Goal: Task Accomplishment & Management: Use online tool/utility

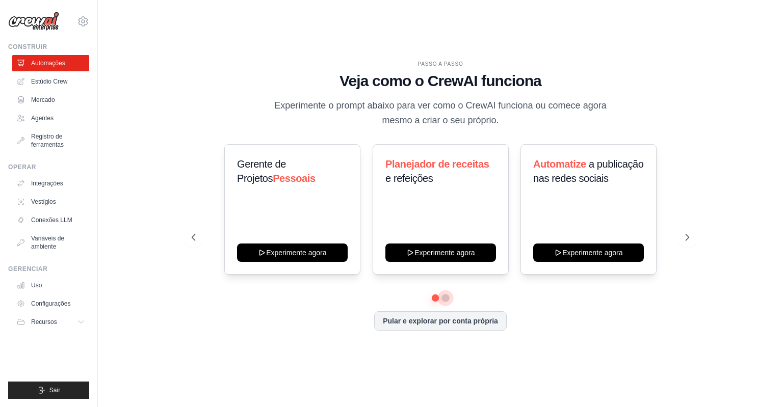
click at [444, 299] on button at bounding box center [445, 298] width 8 height 8
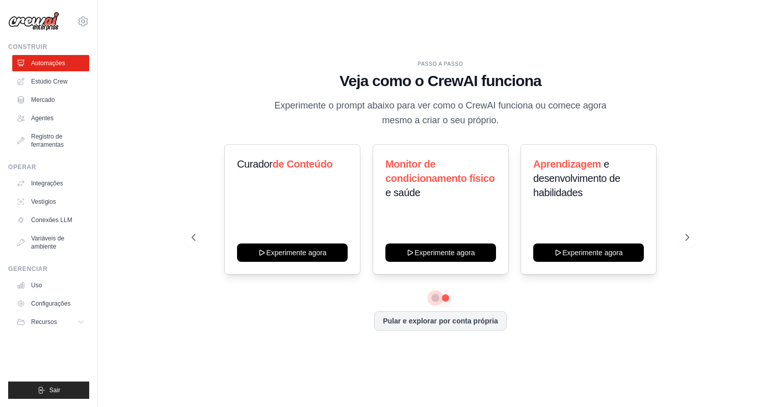
click at [436, 296] on button at bounding box center [436, 299] width 8 height 8
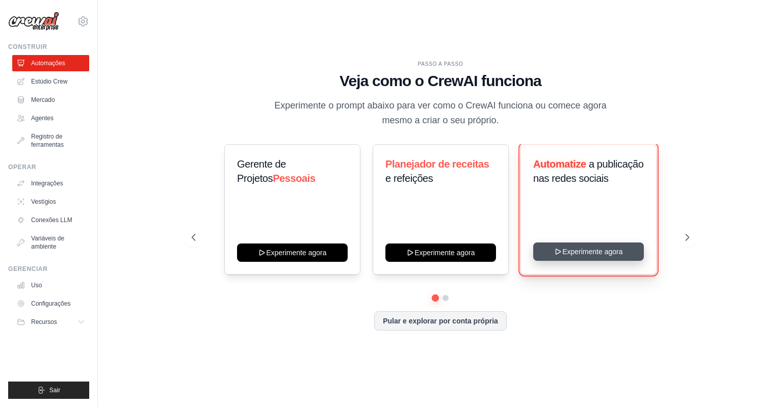
click at [581, 248] on button "Experimente agora" at bounding box center [588, 252] width 111 height 18
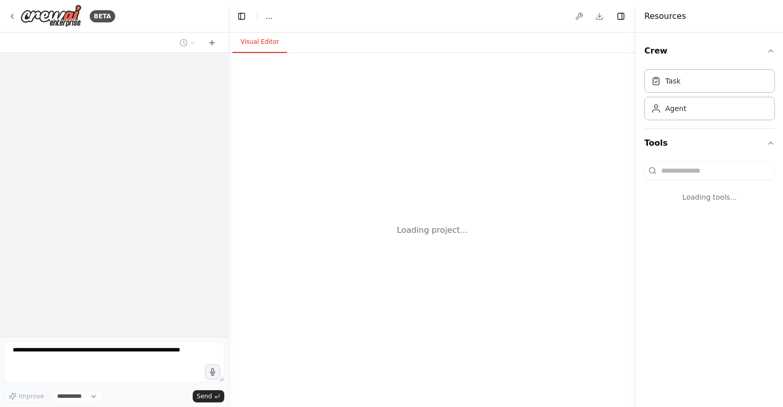
select select "****"
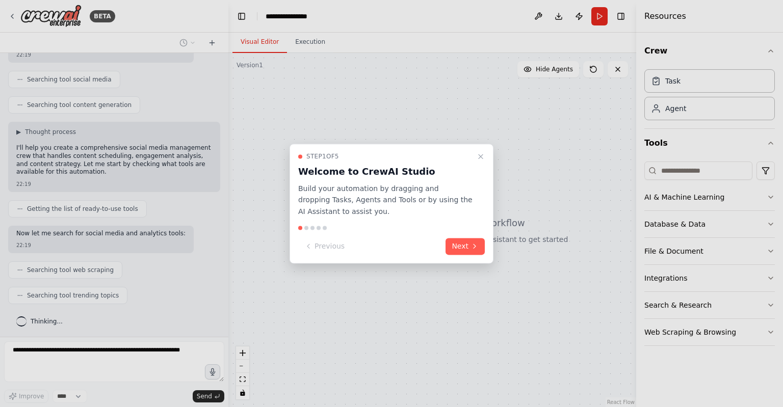
scroll to position [215, 0]
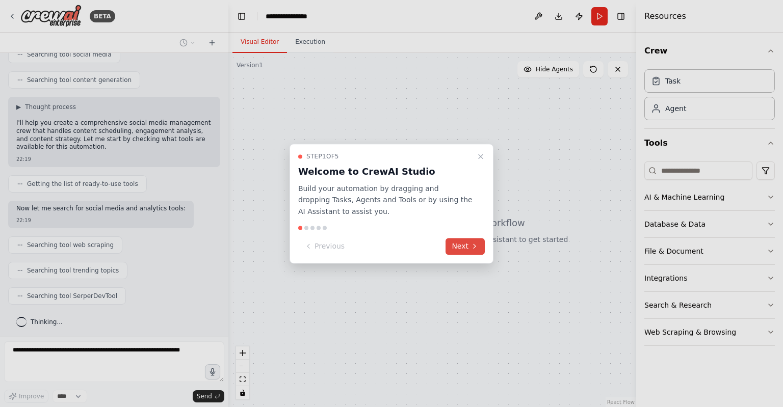
click at [458, 244] on button "Next" at bounding box center [464, 246] width 39 height 17
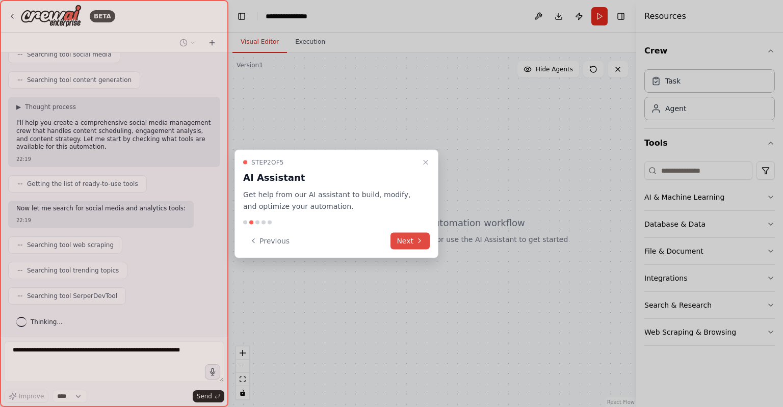
click at [406, 244] on button "Next" at bounding box center [409, 240] width 39 height 17
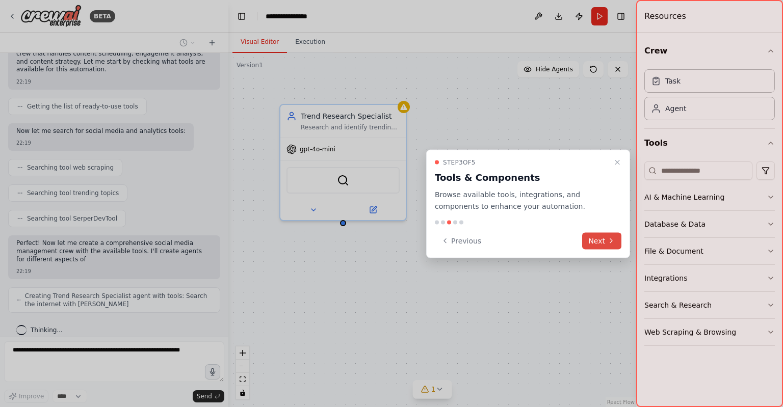
scroll to position [300, 0]
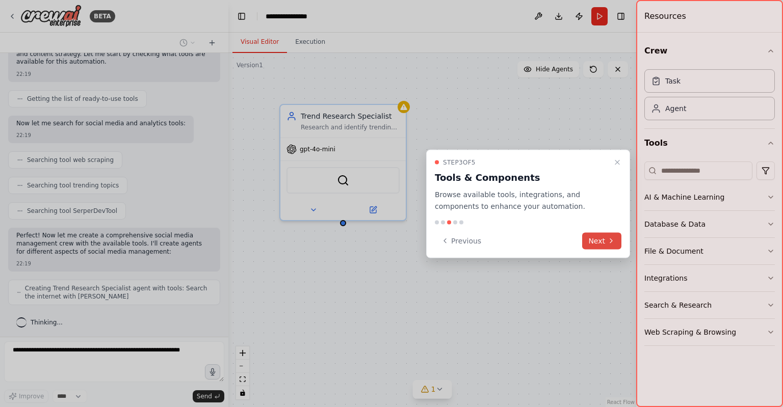
click at [595, 236] on button "Next" at bounding box center [601, 240] width 39 height 17
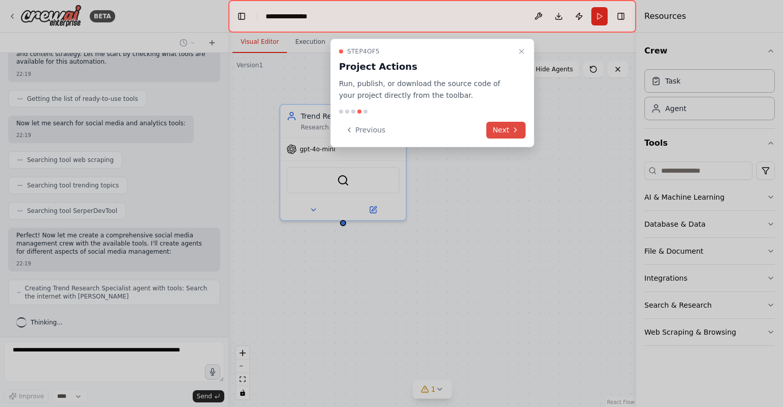
click at [504, 130] on button "Next" at bounding box center [505, 130] width 39 height 17
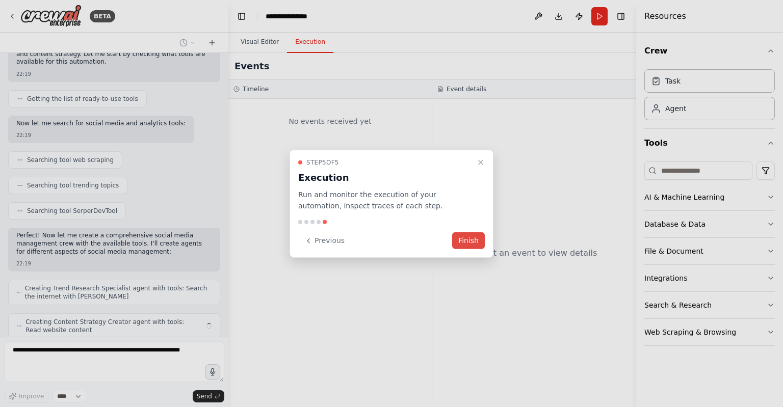
scroll to position [333, 0]
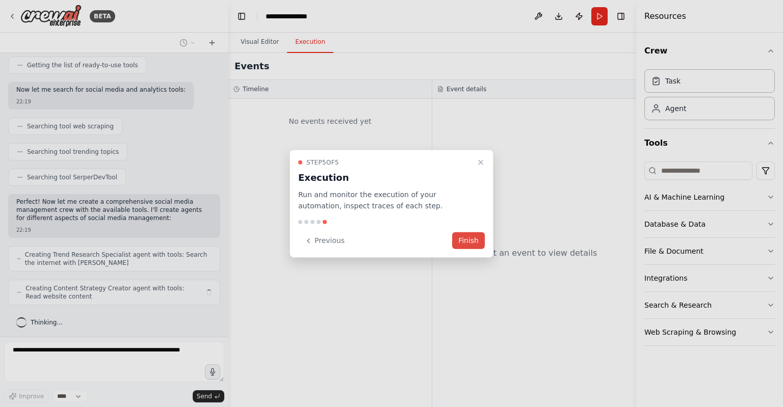
click at [477, 247] on button "Finish" at bounding box center [468, 240] width 33 height 17
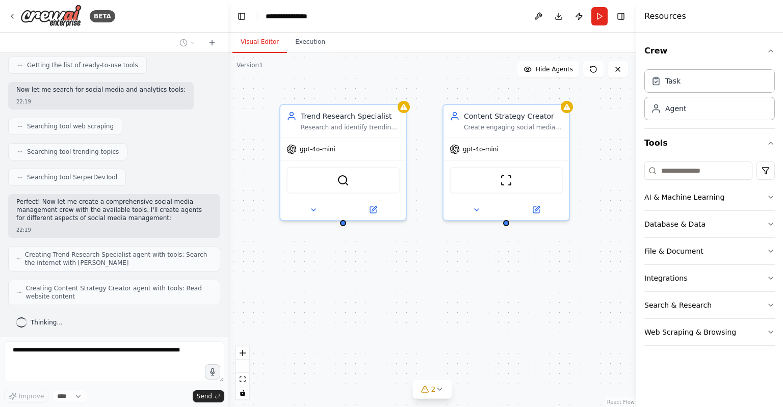
scroll to position [367, 0]
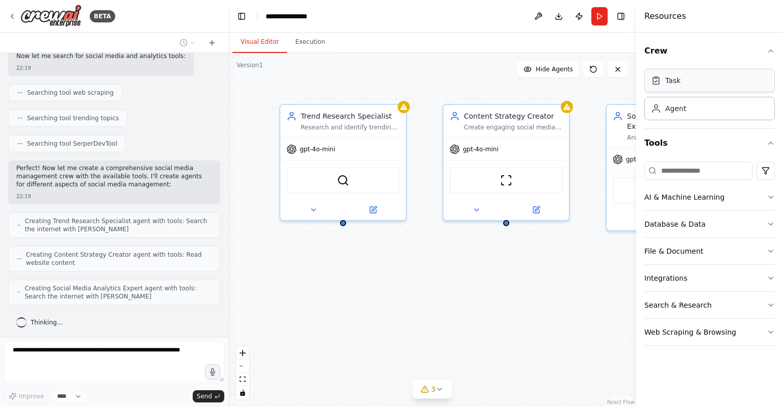
click at [689, 79] on div "Task" at bounding box center [709, 80] width 130 height 23
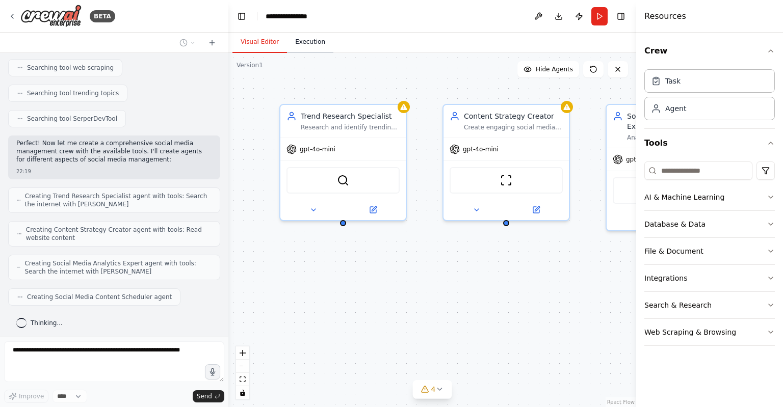
click at [299, 33] on button "Execution" at bounding box center [310, 42] width 46 height 21
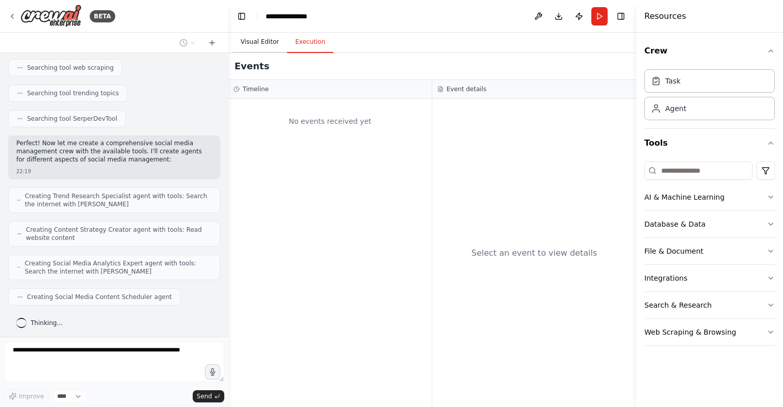
click at [258, 42] on button "Visual Editor" at bounding box center [259, 42] width 55 height 21
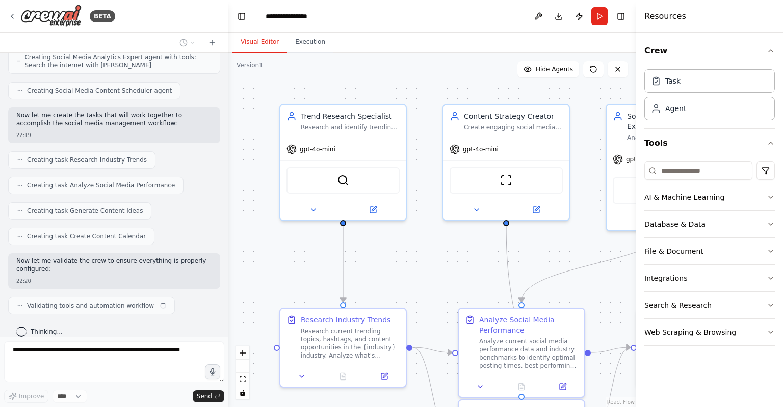
scroll to position [606, 0]
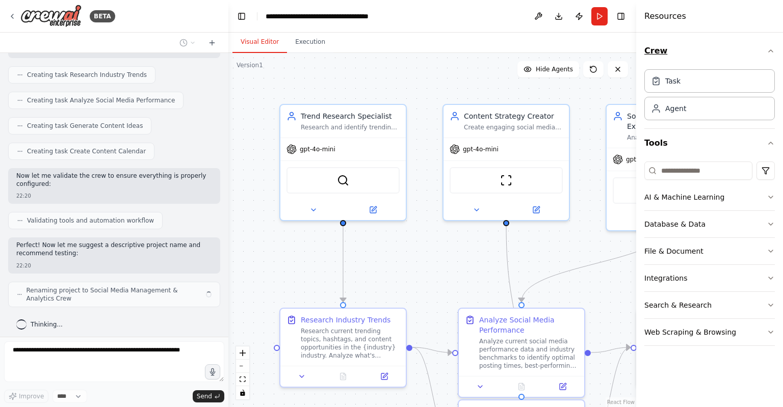
click at [769, 50] on icon "button" at bounding box center [770, 51] width 8 height 8
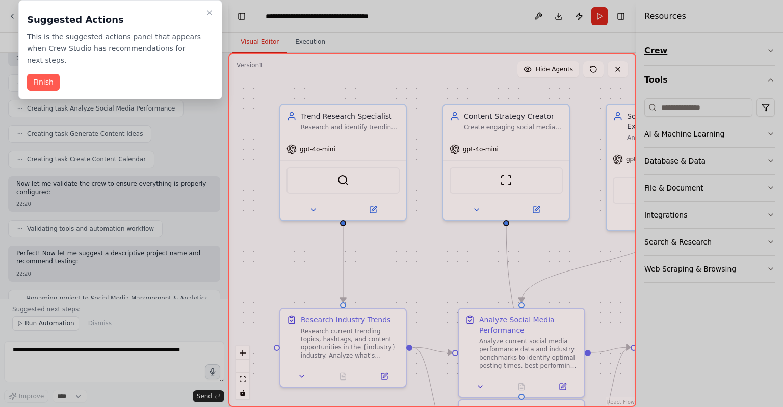
scroll to position [683, 0]
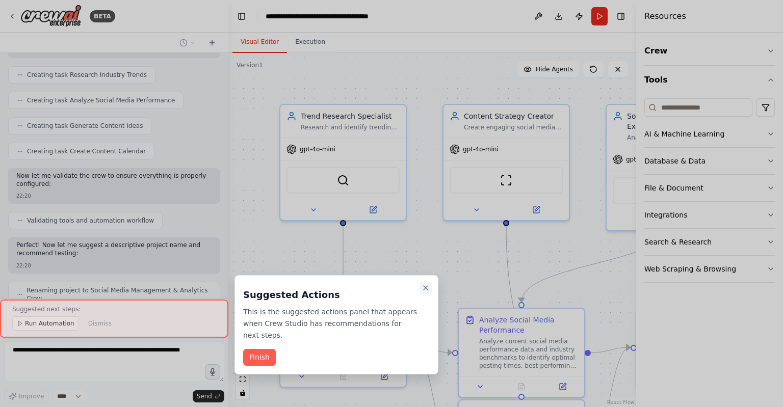
click at [427, 293] on button "Close walkthrough" at bounding box center [425, 288] width 12 height 12
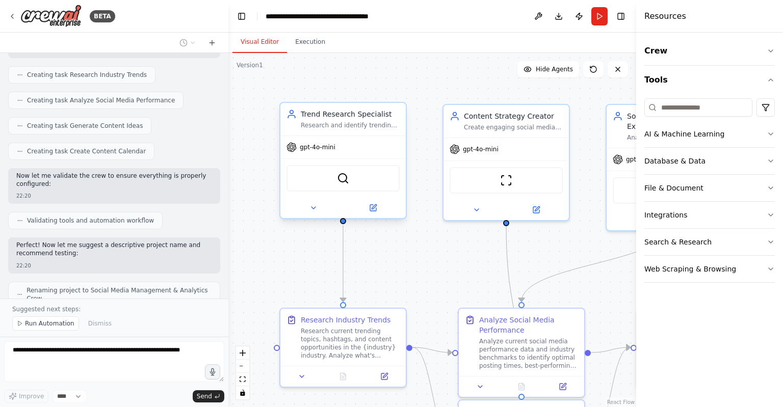
click at [350, 181] on div "SerperDevTool" at bounding box center [342, 178] width 113 height 27
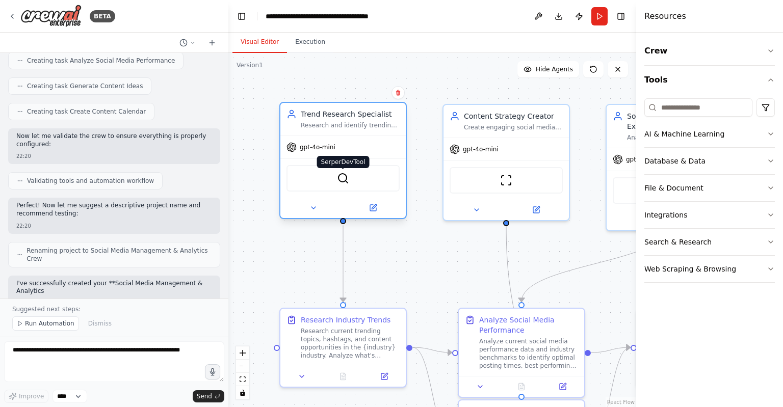
click at [347, 181] on img at bounding box center [343, 178] width 12 height 12
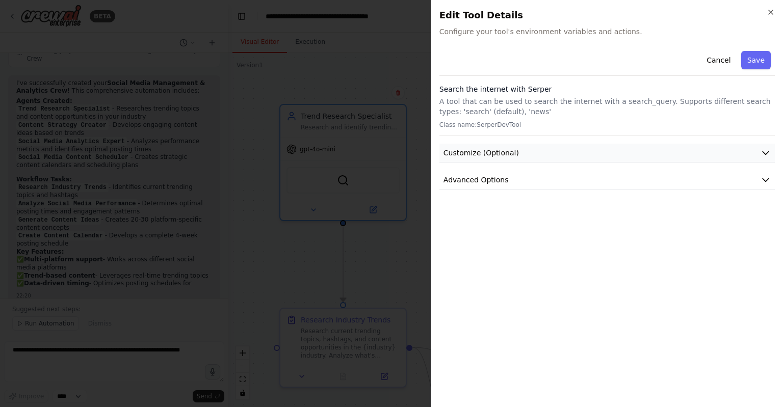
click at [761, 156] on icon "button" at bounding box center [765, 153] width 10 height 10
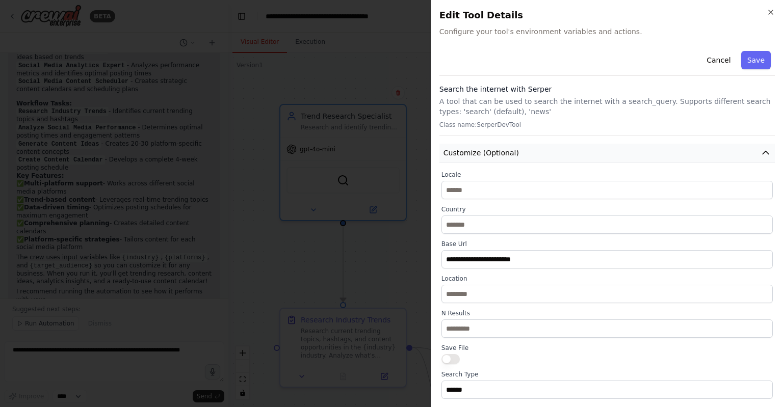
scroll to position [1008, 0]
click at [761, 156] on icon "button" at bounding box center [765, 153] width 10 height 10
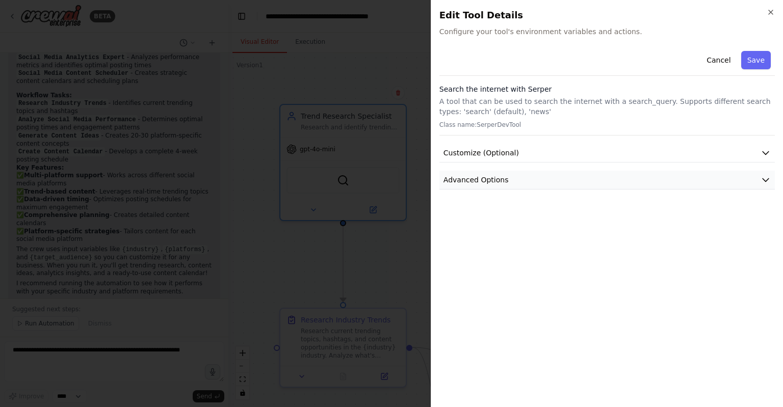
click at [761, 177] on icon "button" at bounding box center [765, 180] width 10 height 10
click at [775, 12] on div "Close Edit Tool Details Configure your tool's environment variables and actions…" at bounding box center [607, 203] width 352 height 407
click at [771, 12] on icon "button" at bounding box center [771, 12] width 4 height 4
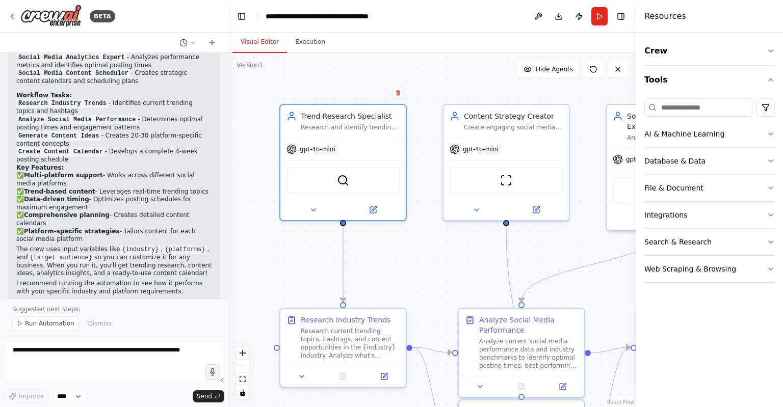
click at [500, 22] on header "**********" at bounding box center [432, 16] width 408 height 33
click at [424, 12] on header "**********" at bounding box center [432, 16] width 408 height 33
